Goal: Check status: Check status

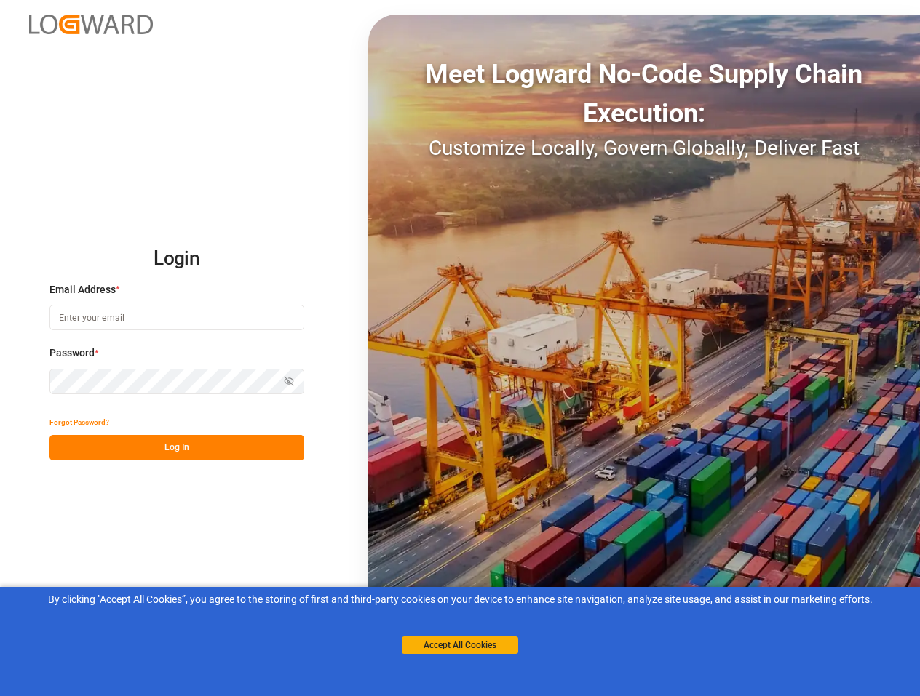
click at [195, 322] on input at bounding box center [176, 317] width 255 height 25
type input "[PERSON_NAME][EMAIL_ADDRESS][PERSON_NAME][DOMAIN_NAME]"
click at [308, 271] on div "Login Email Address * [EMAIL_ADDRESS][PERSON_NAME][DOMAIN_NAME] Password * Show…" at bounding box center [460, 348] width 920 height 696
click at [177, 453] on button "Log In" at bounding box center [176, 447] width 255 height 25
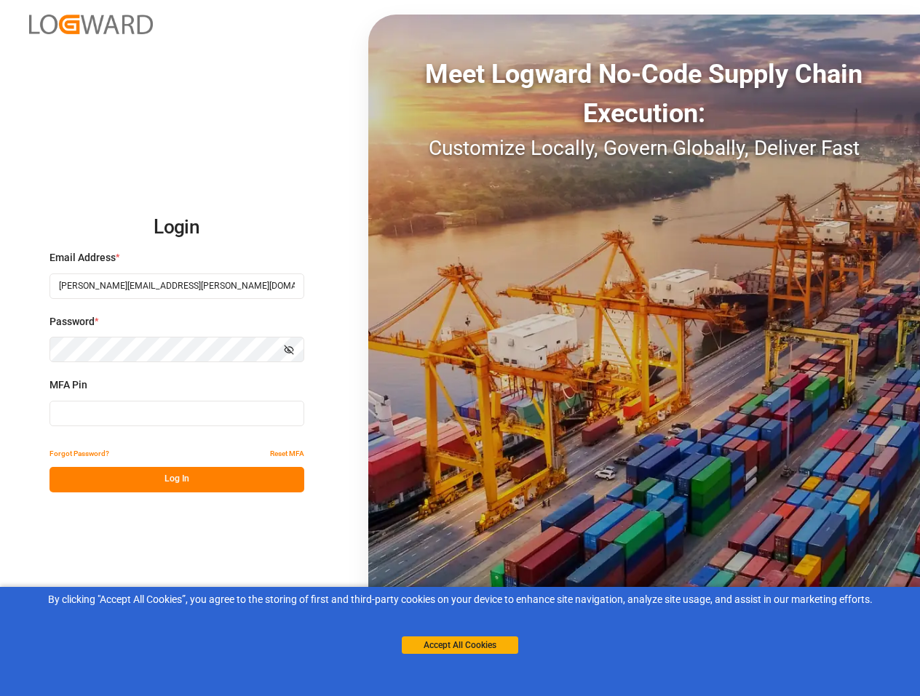
click at [153, 414] on input at bounding box center [176, 413] width 255 height 25
paste input "324577"
type input "324577"
click at [148, 478] on button "Log In" at bounding box center [176, 479] width 255 height 25
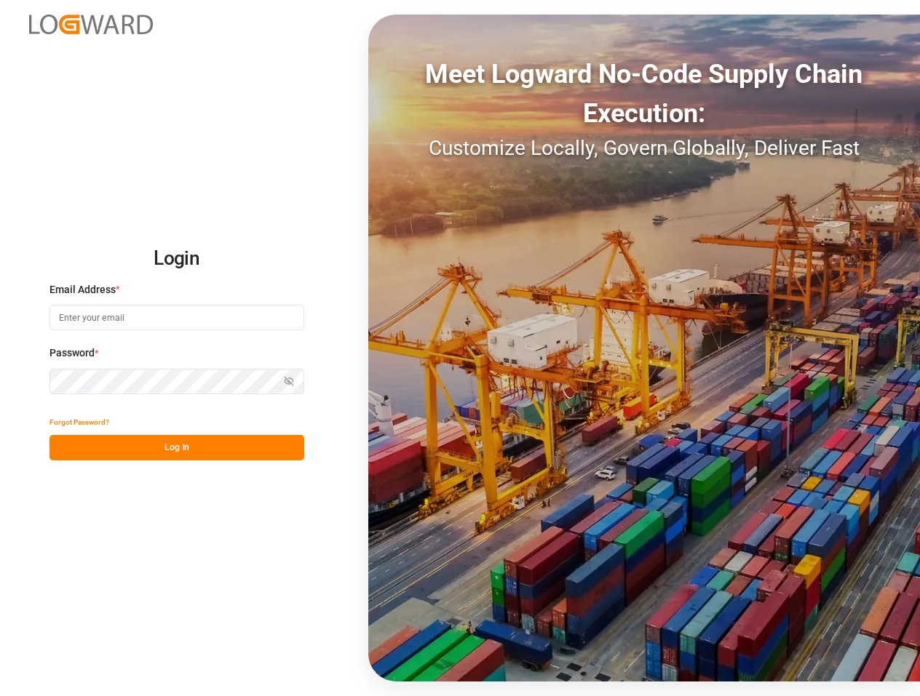
click at [132, 307] on input at bounding box center [176, 317] width 255 height 25
type input "[PERSON_NAME][EMAIL_ADDRESS][PERSON_NAME][DOMAIN_NAME]"
click at [154, 439] on button "Log In" at bounding box center [176, 447] width 255 height 25
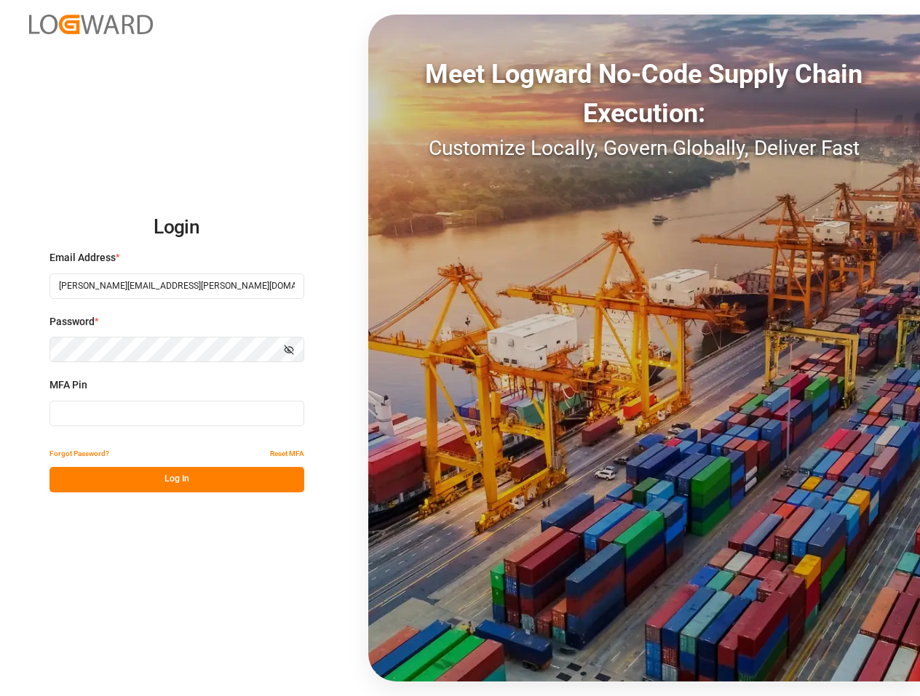
click at [172, 418] on input at bounding box center [176, 413] width 255 height 25
paste input "910509"
type input "910509"
click at [168, 488] on button "Log In" at bounding box center [176, 479] width 255 height 25
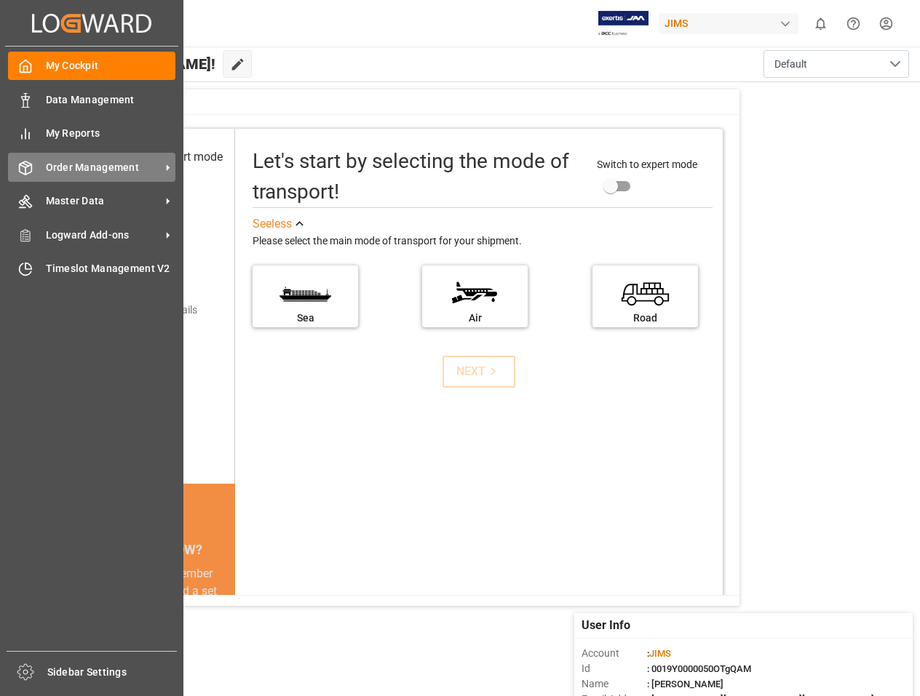
click at [77, 170] on span "Order Management" at bounding box center [103, 167] width 115 height 15
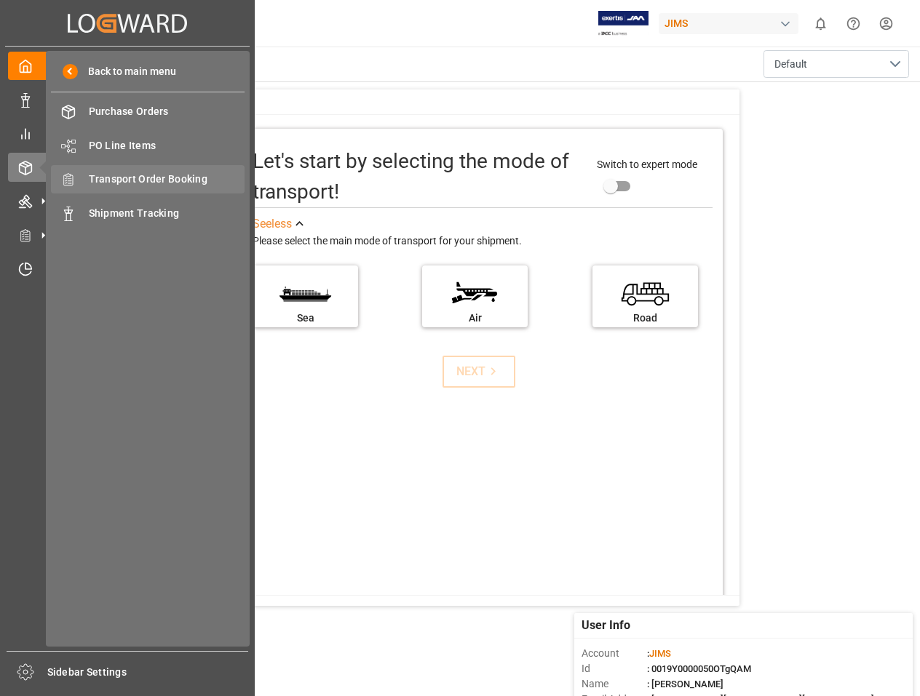
click at [127, 181] on span "Transport Order Booking" at bounding box center [167, 179] width 156 height 15
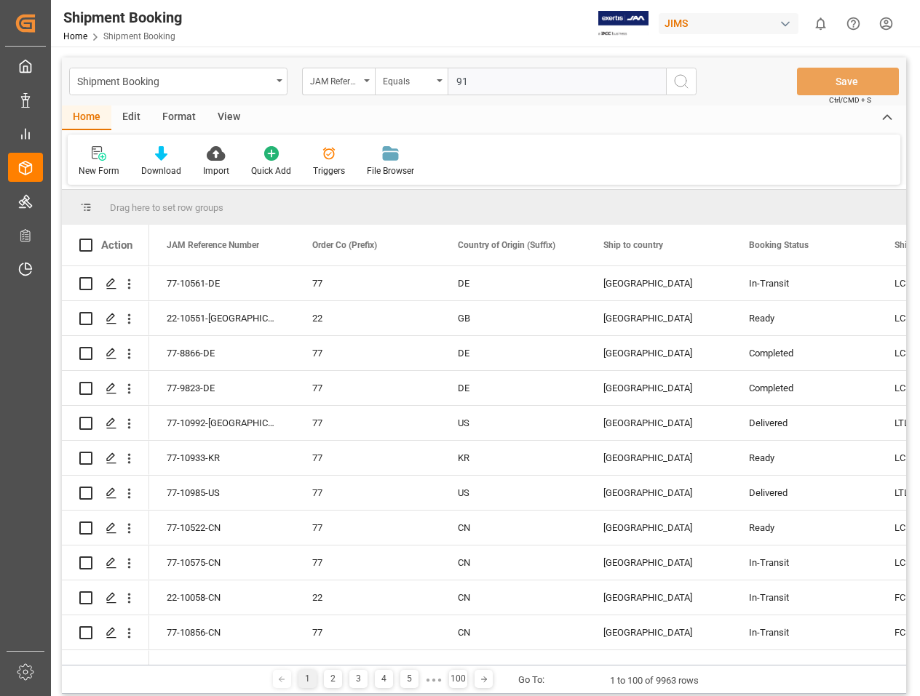
type input "9"
type input "77-10515-GB"
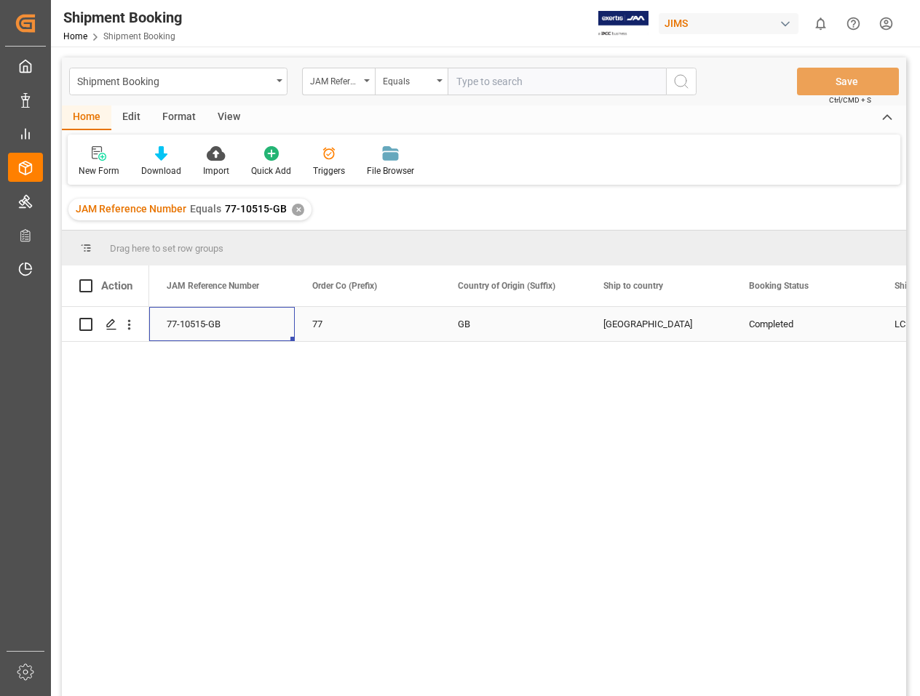
click at [218, 330] on div "77-10515-GB" at bounding box center [222, 324] width 146 height 34
click at [111, 326] on polygon "Press SPACE to select this row." at bounding box center [110, 323] width 7 height 7
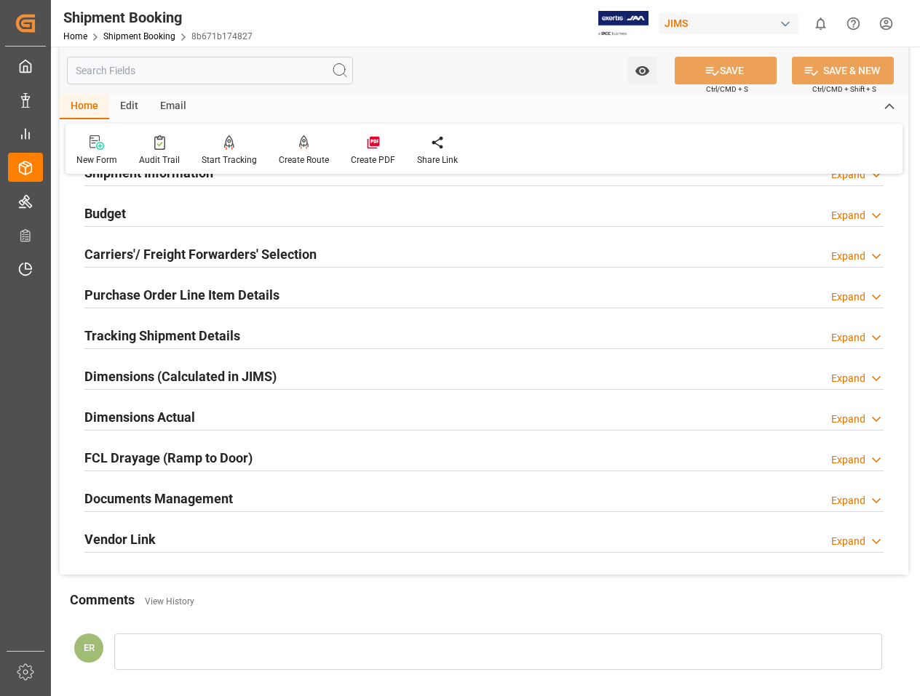
scroll to position [146, 0]
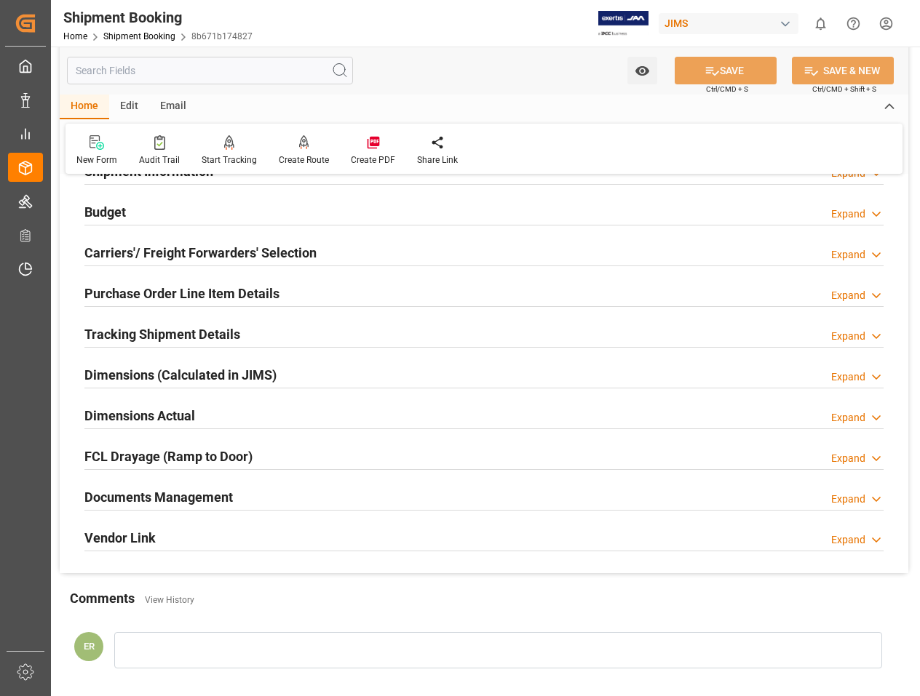
click at [200, 498] on h2 "Documents Management" at bounding box center [158, 497] width 148 height 20
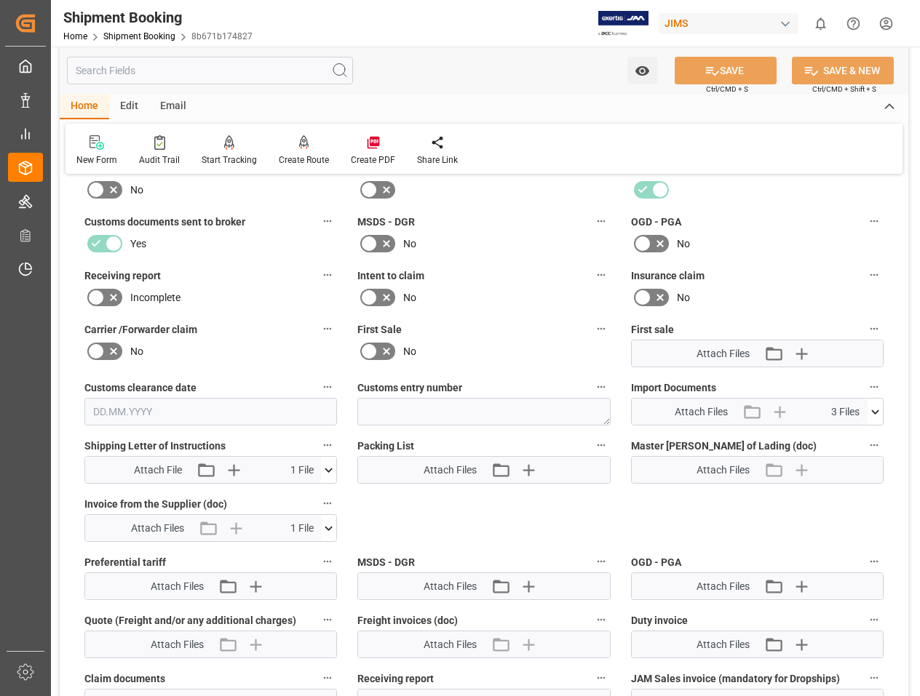
scroll to position [582, 0]
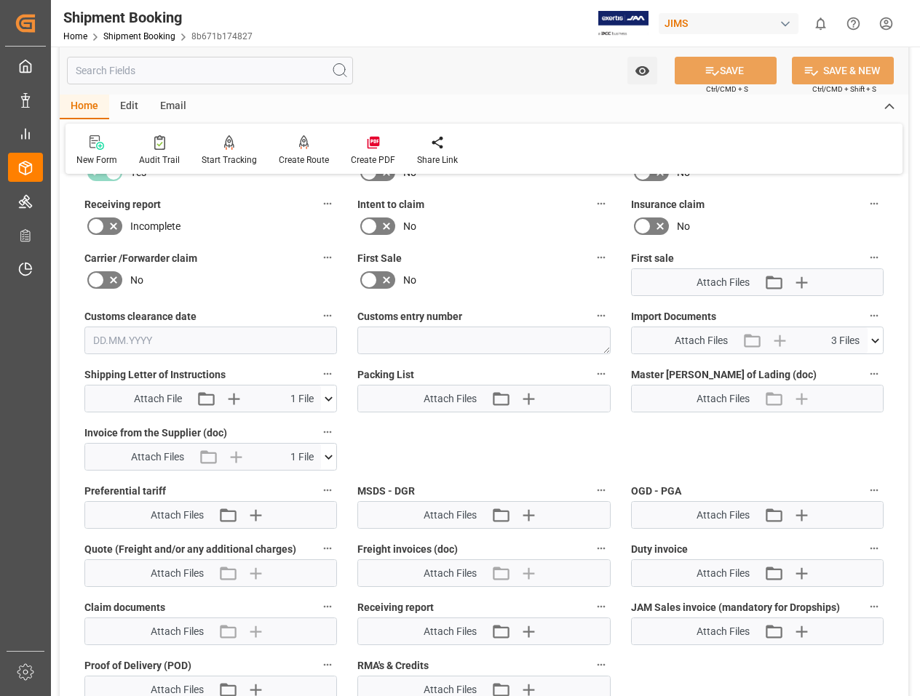
click at [319, 397] on div "Attach File Attach existing file Upload new file 1 File" at bounding box center [203, 399] width 236 height 26
click at [325, 398] on icon at bounding box center [328, 398] width 15 height 15
click at [327, 397] on icon at bounding box center [328, 398] width 15 height 15
click at [330, 455] on icon at bounding box center [328, 457] width 15 height 15
click at [330, 455] on icon at bounding box center [329, 457] width 8 height 4
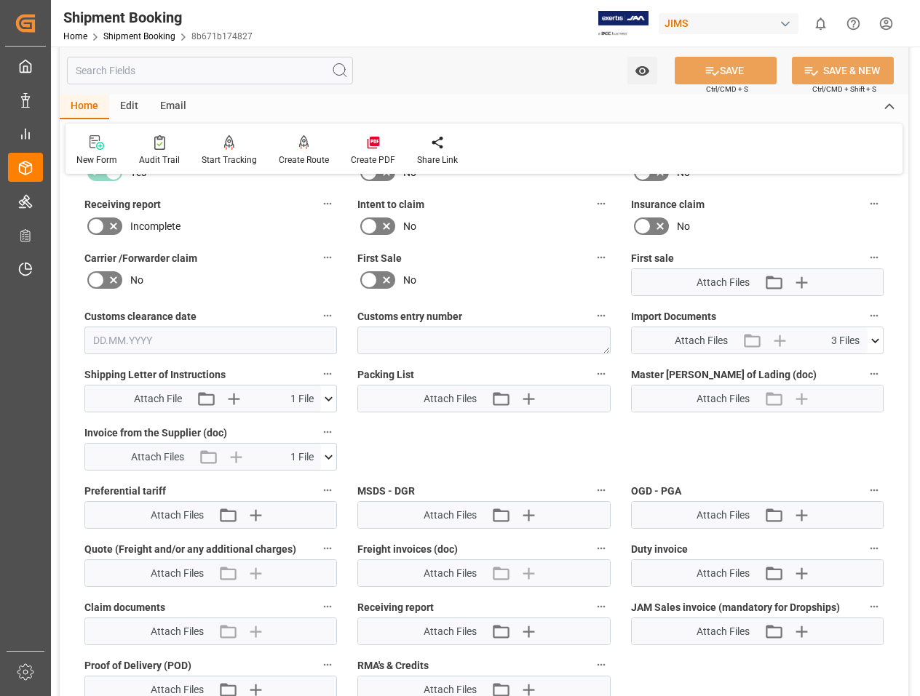
click at [324, 394] on icon at bounding box center [328, 398] width 15 height 15
click at [323, 425] on icon at bounding box center [321, 425] width 14 height 9
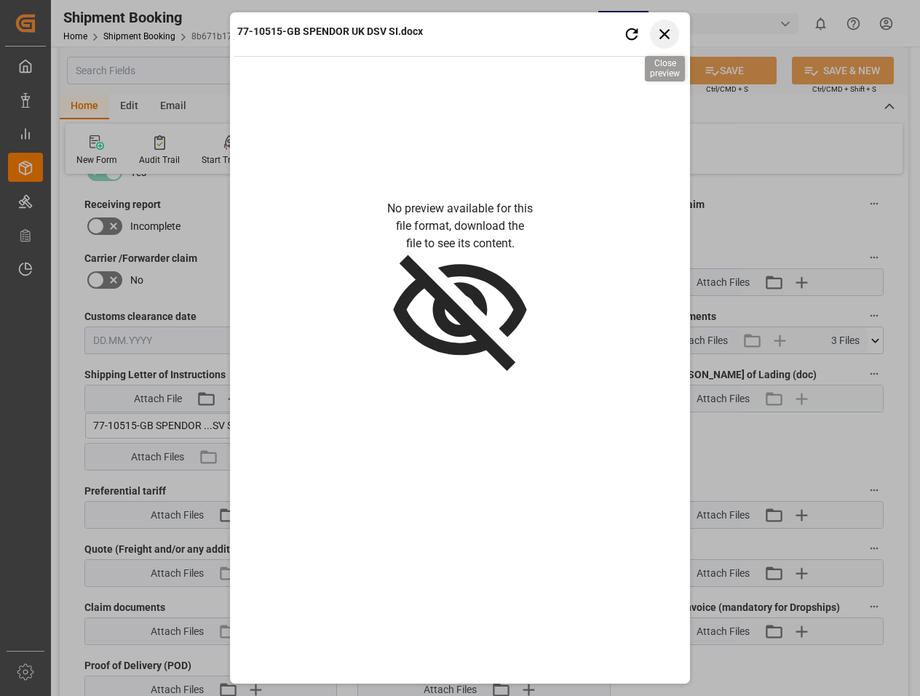
click at [670, 39] on icon "button" at bounding box center [665, 34] width 18 height 18
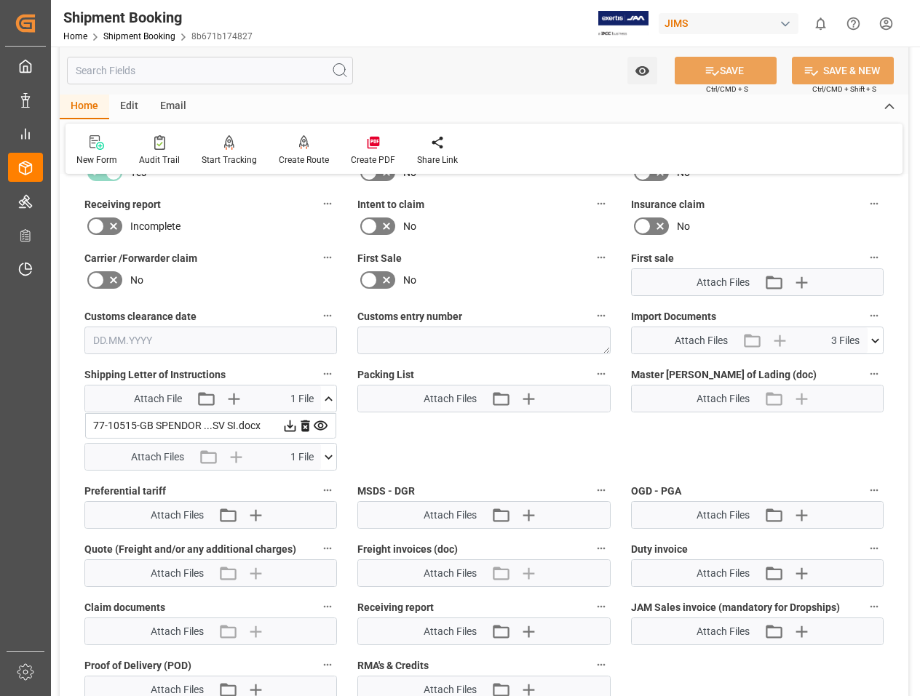
click at [292, 424] on icon at bounding box center [289, 425] width 15 height 15
click at [463, 452] on div "Quote Ready In-Transit Delivered Completed Cancelled References Expand JAM Refe…" at bounding box center [484, 184] width 848 height 1159
click at [150, 479] on div "Preferential tariff Attach Files Attach existing file Upload new file" at bounding box center [210, 505] width 273 height 58
click at [327, 397] on icon at bounding box center [328, 398] width 15 height 15
click at [317, 455] on div "Attach Files 1 File" at bounding box center [203, 457] width 236 height 26
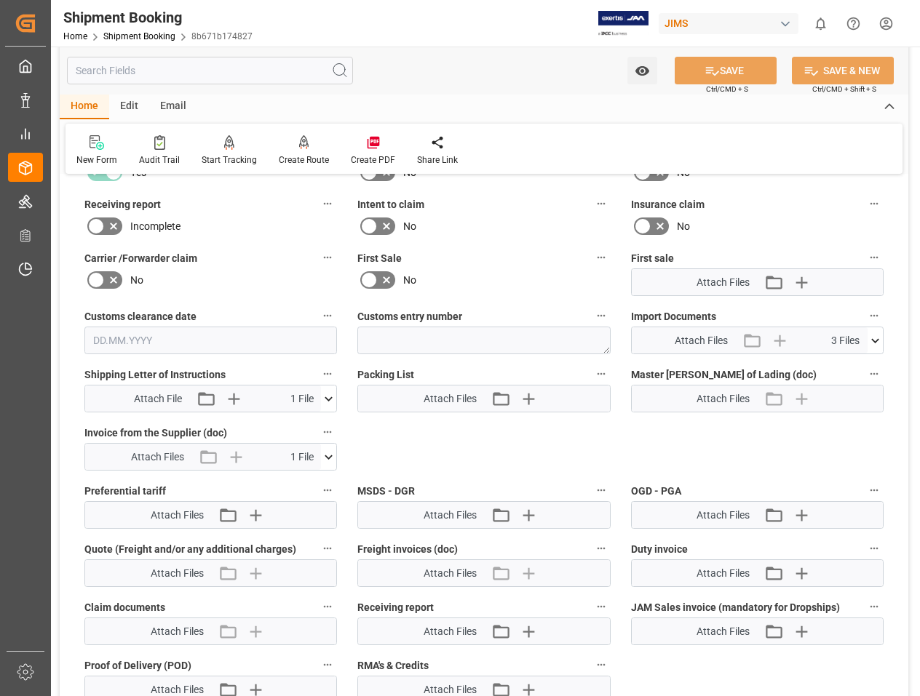
click at [327, 456] on icon at bounding box center [328, 457] width 15 height 15
click at [321, 481] on icon at bounding box center [321, 483] width 14 height 9
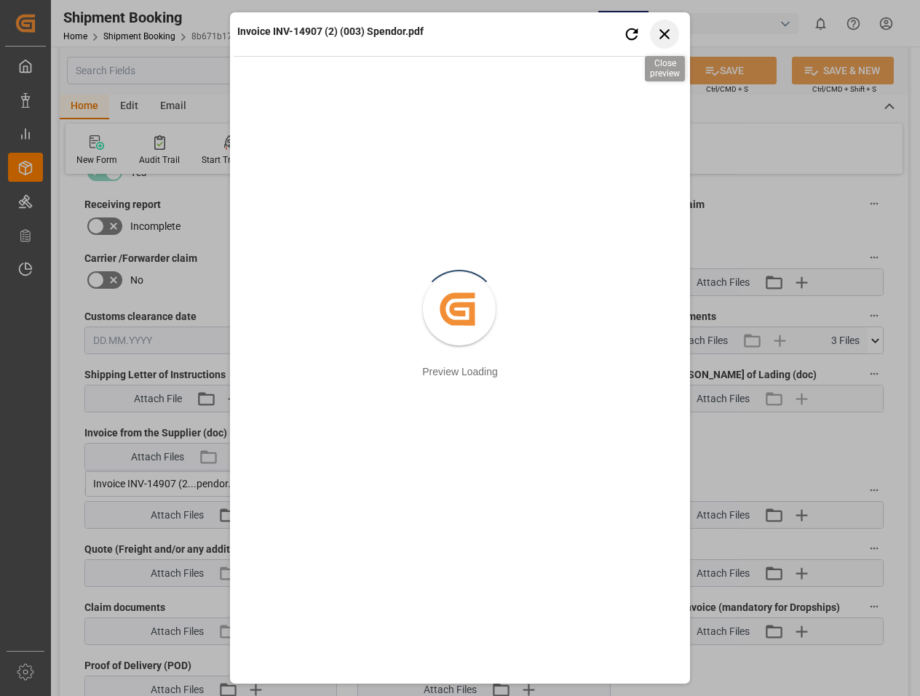
click at [666, 31] on icon "button" at bounding box center [664, 34] width 10 height 10
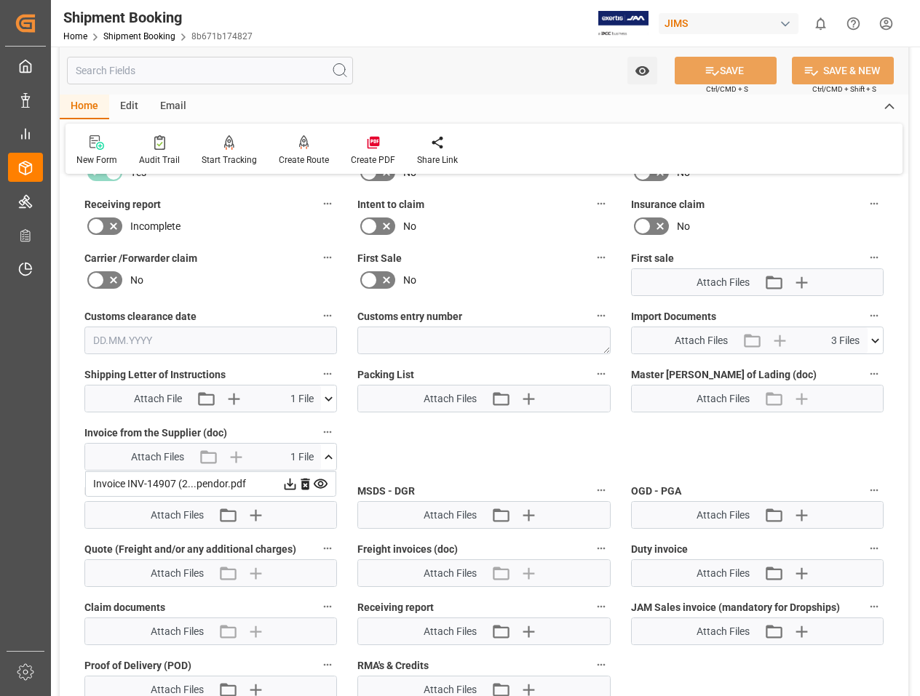
click at [292, 483] on icon at bounding box center [289, 484] width 15 height 15
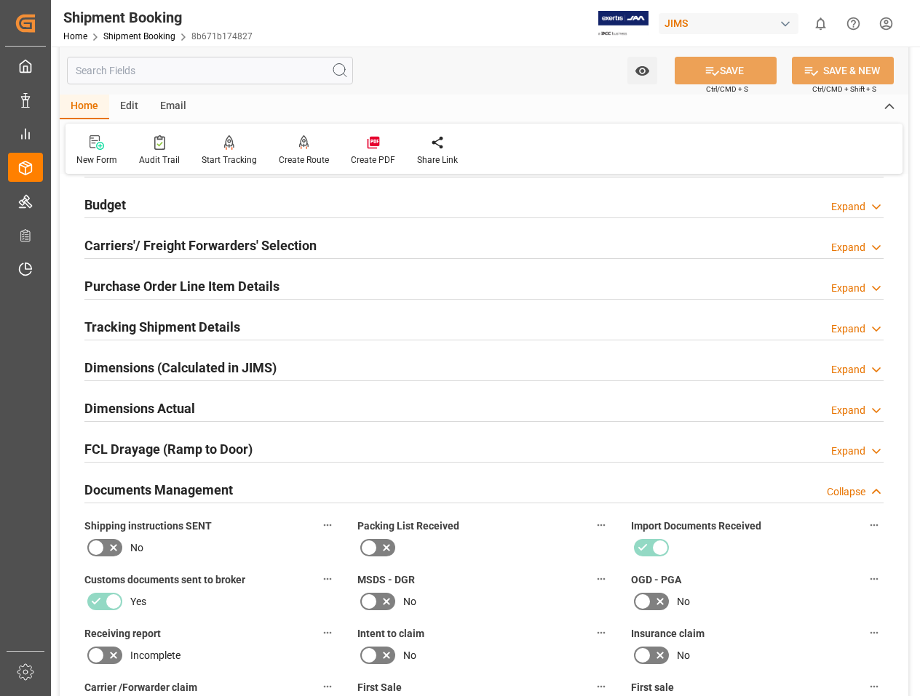
scroll to position [0, 0]
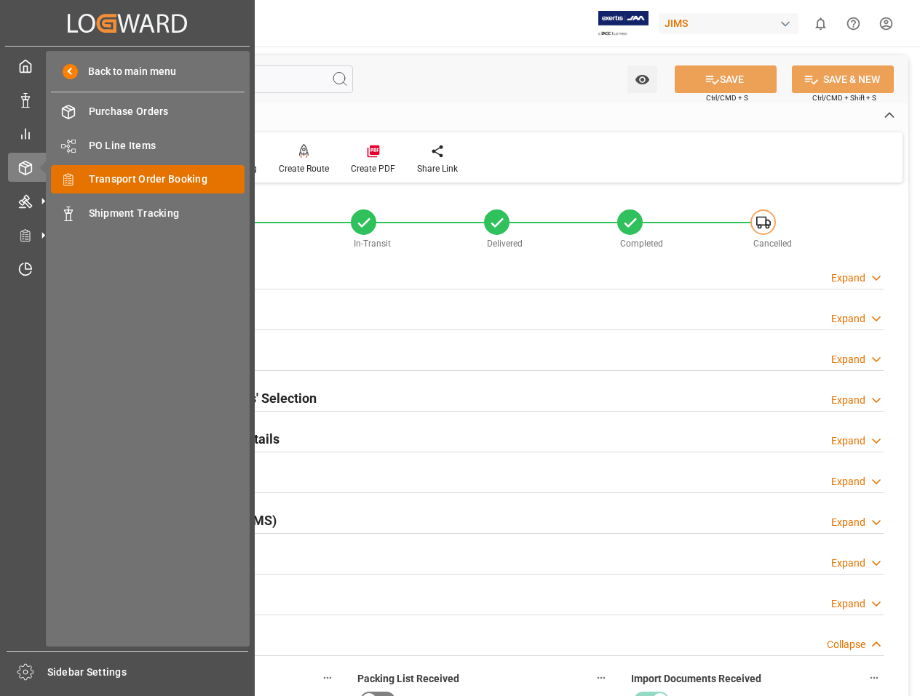
click at [93, 181] on span "Transport Order Booking" at bounding box center [167, 179] width 156 height 15
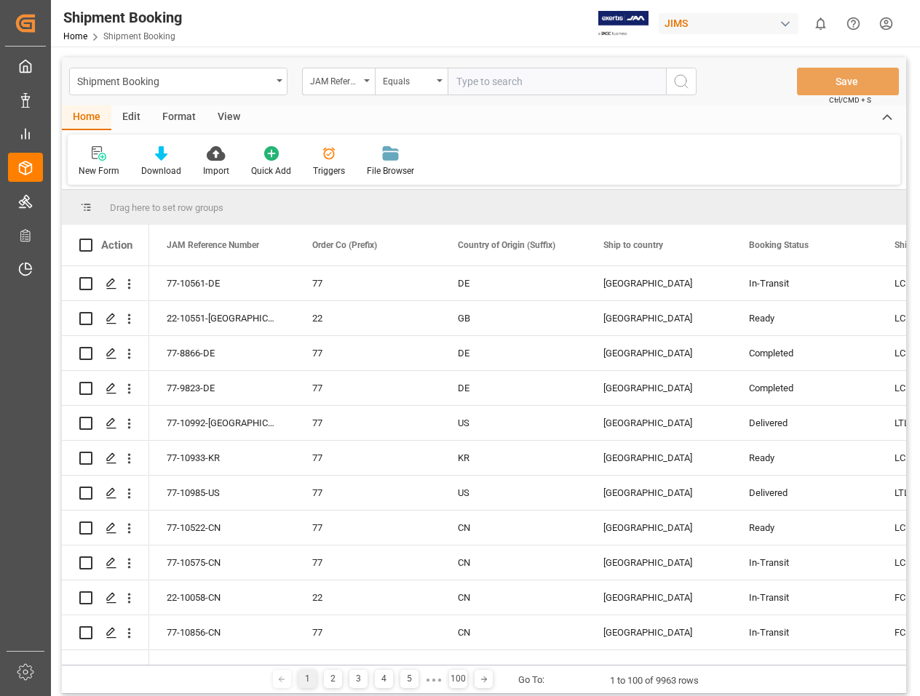
click at [490, 84] on input "text" at bounding box center [556, 82] width 218 height 28
type input "77-10915-US"
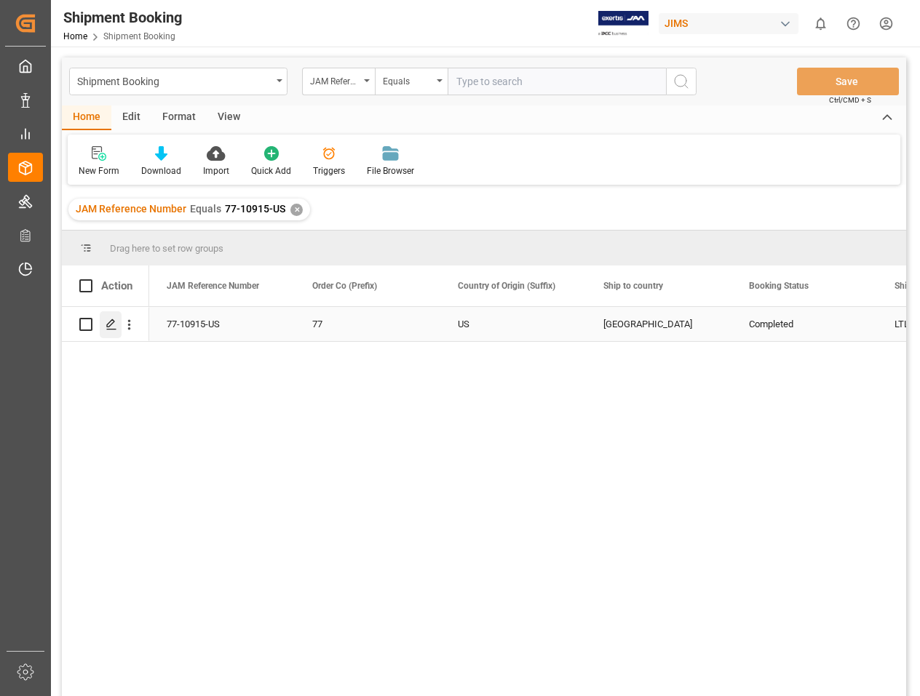
click at [107, 323] on icon "Press SPACE to select this row." at bounding box center [112, 325] width 12 height 12
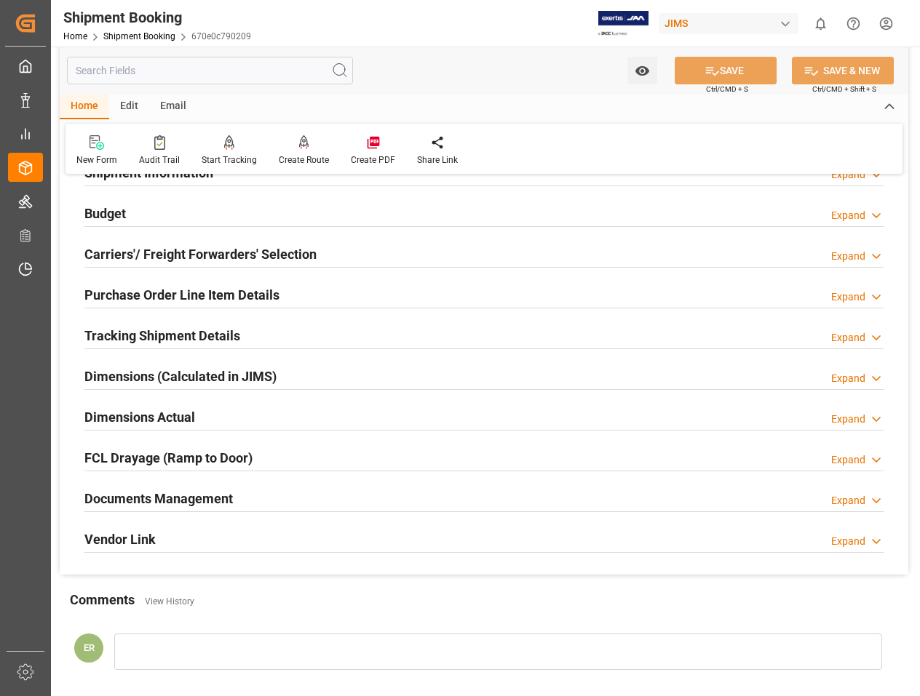
scroll to position [146, 0]
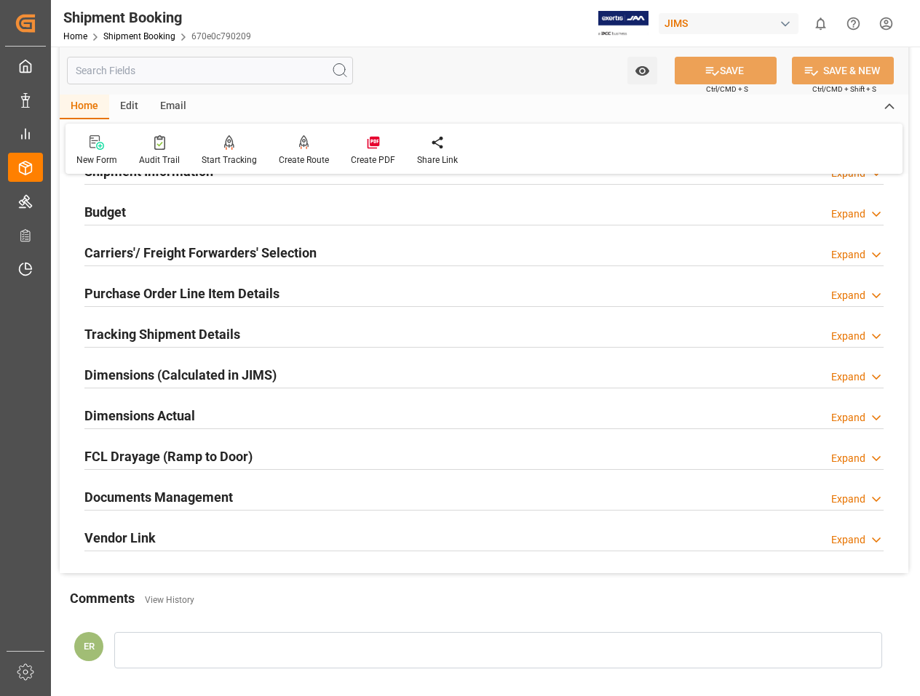
click at [217, 490] on h2 "Documents Management" at bounding box center [158, 497] width 148 height 20
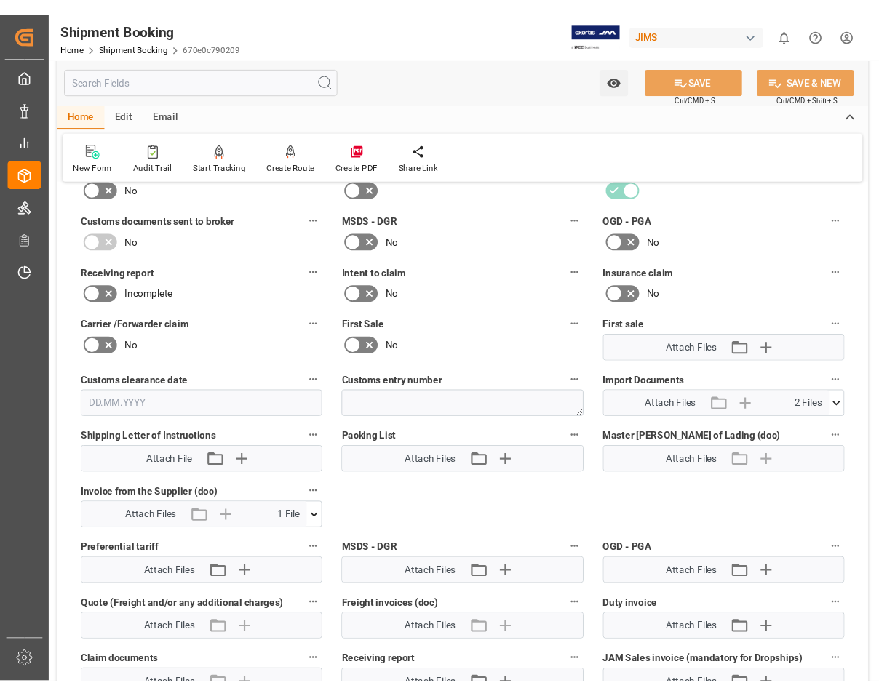
scroll to position [655, 0]
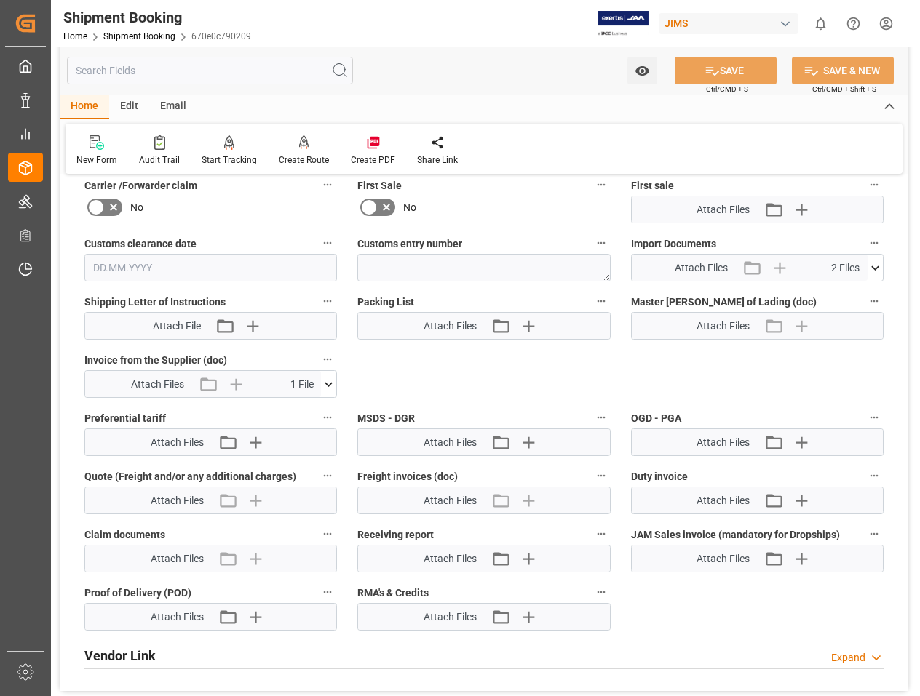
click at [324, 388] on icon at bounding box center [328, 384] width 15 height 15
click at [284, 414] on icon at bounding box center [289, 411] width 15 height 15
click at [288, 413] on icon at bounding box center [289, 411] width 15 height 15
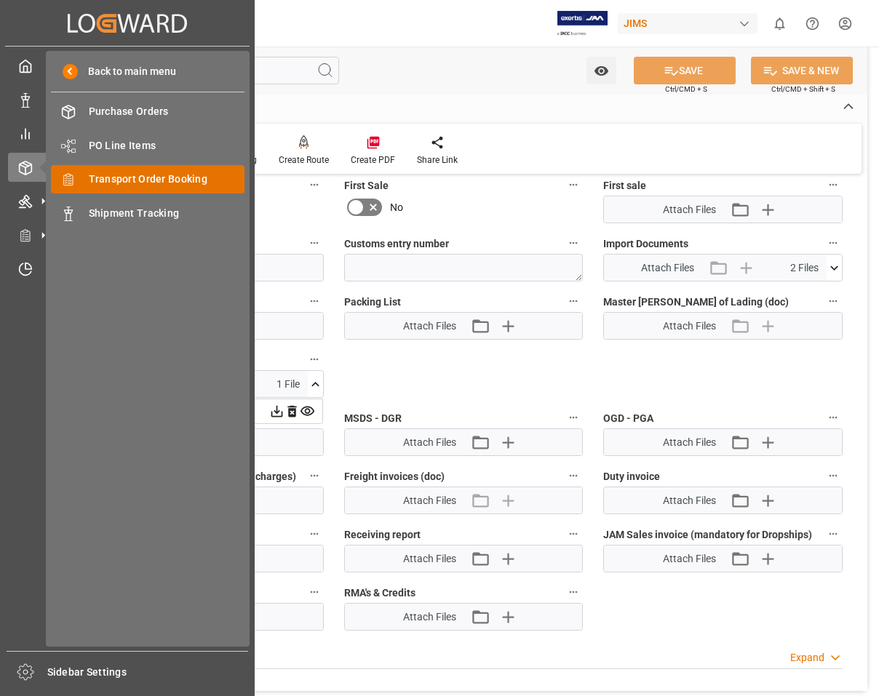
click at [121, 189] on div "Transport Order Booking Transport Order Booking" at bounding box center [148, 179] width 194 height 28
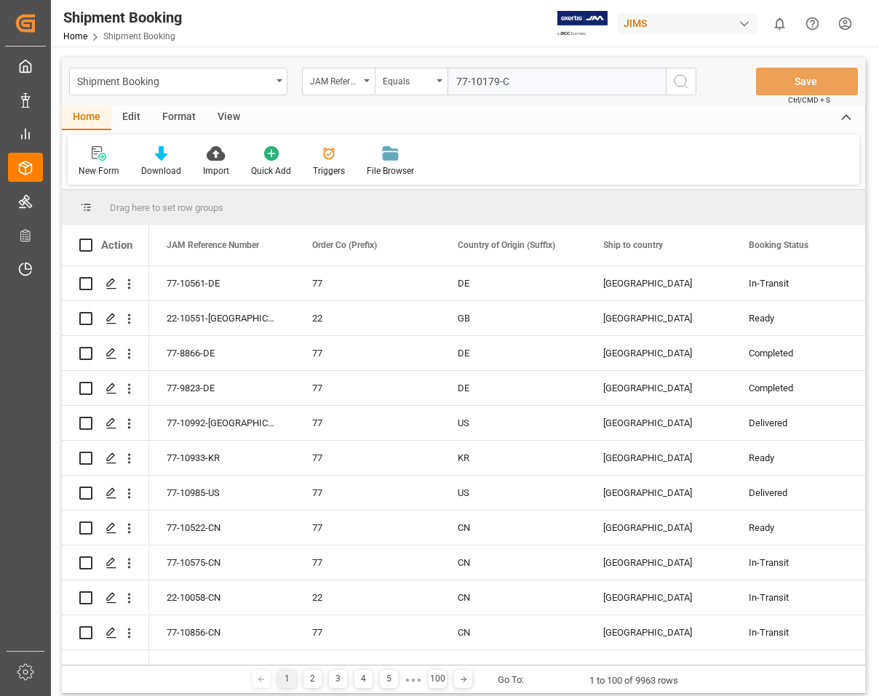
type input "77-10179-CN"
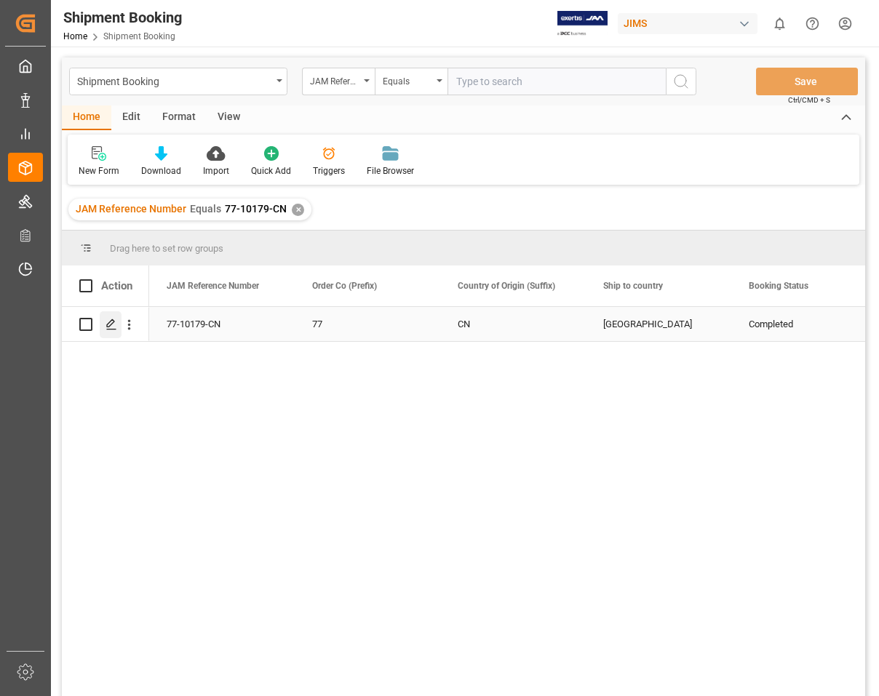
click at [112, 328] on icon "Press SPACE to select this row." at bounding box center [112, 325] width 12 height 12
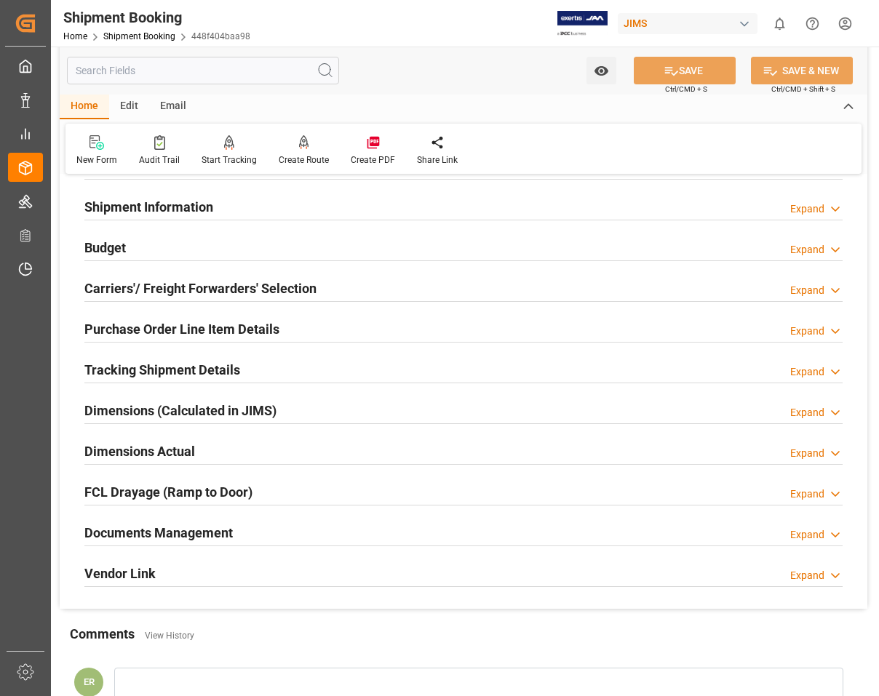
scroll to position [291, 0]
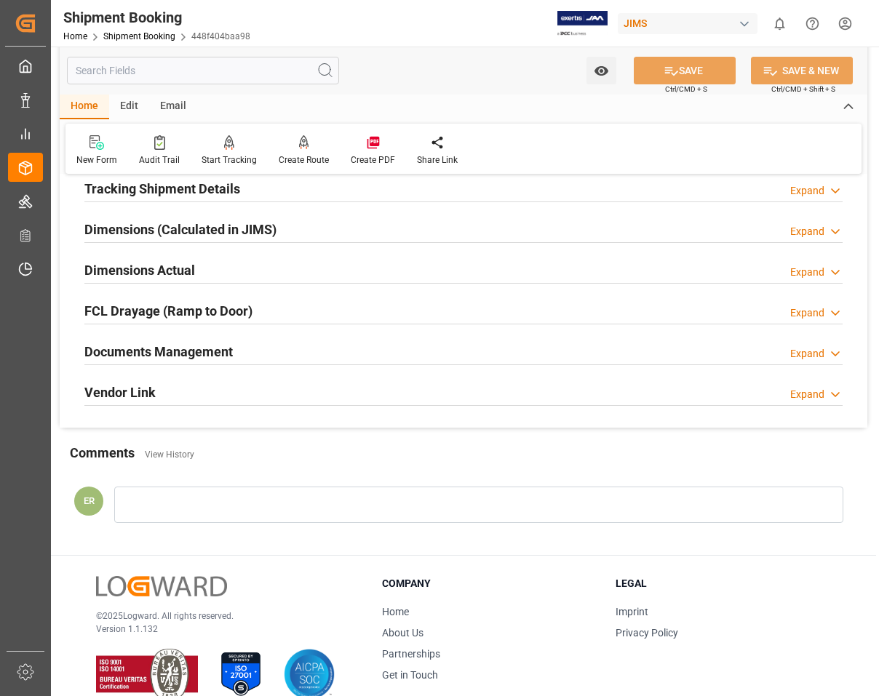
click at [209, 349] on h2 "Documents Management" at bounding box center [158, 352] width 148 height 20
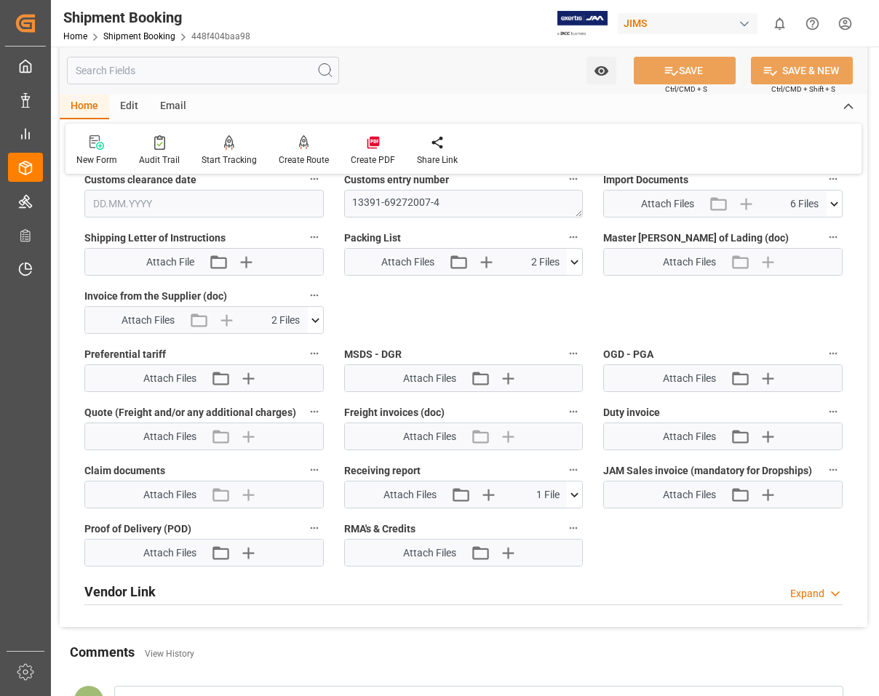
scroll to position [728, 0]
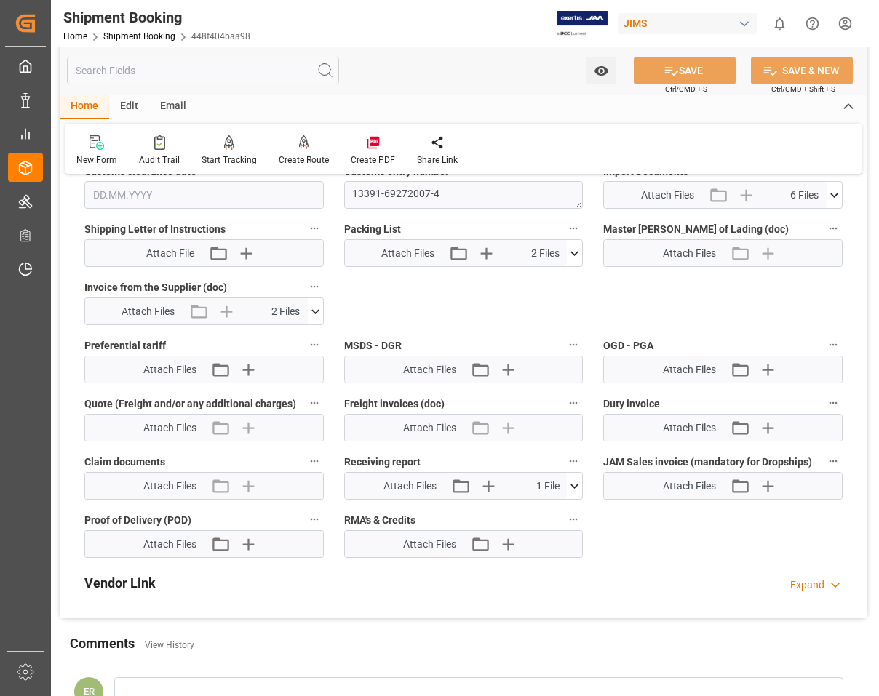
click at [325, 314] on div "Invoice from the Supplier (doc) Attach Files 2 Files A_R Invoice - 94746.pdf A_…" at bounding box center [204, 301] width 260 height 58
click at [319, 313] on icon at bounding box center [315, 311] width 15 height 15
click at [276, 339] on icon at bounding box center [277, 339] width 12 height 12
click at [278, 353] on icon at bounding box center [276, 353] width 15 height 15
click at [274, 337] on icon at bounding box center [276, 338] width 15 height 15
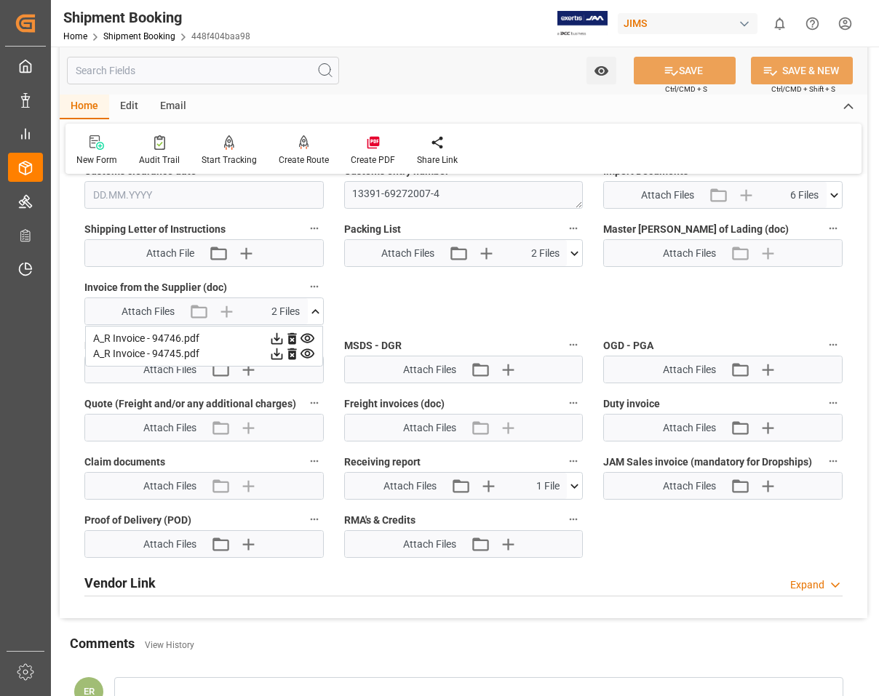
click at [357, 293] on div "Quote Ready In-Transit Delivered Completed Cancelled References Expand JAM Refe…" at bounding box center [464, 38] width 808 height 1159
click at [320, 310] on icon at bounding box center [315, 311] width 15 height 15
click at [322, 307] on icon at bounding box center [315, 311] width 15 height 15
click at [274, 338] on icon at bounding box center [276, 338] width 15 height 15
click at [827, 188] on icon at bounding box center [834, 195] width 15 height 15
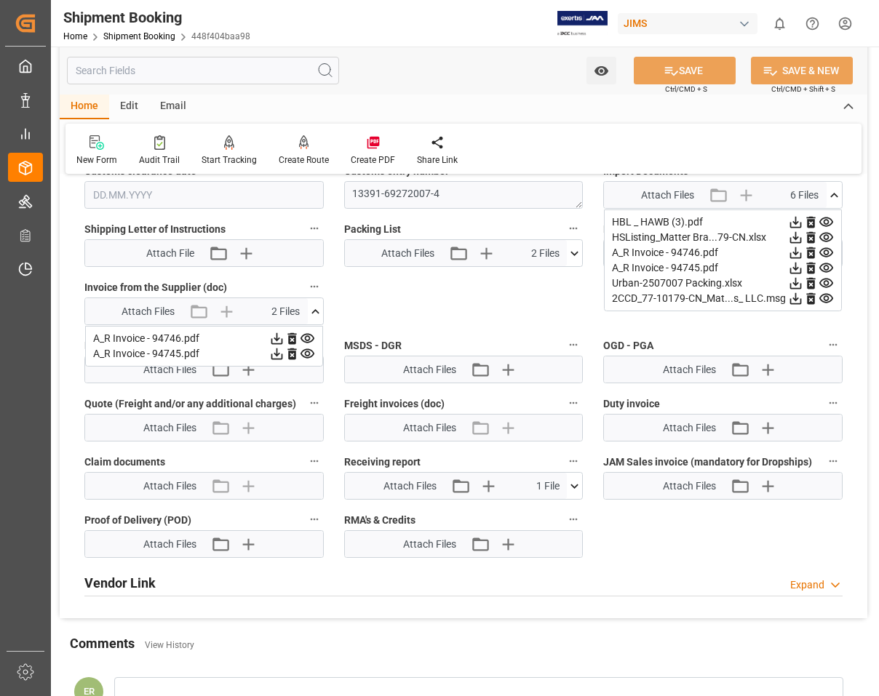
click at [795, 255] on icon at bounding box center [796, 253] width 12 height 12
click at [795, 268] on icon at bounding box center [796, 269] width 12 height 12
